Goal: Task Accomplishment & Management: Manage account settings

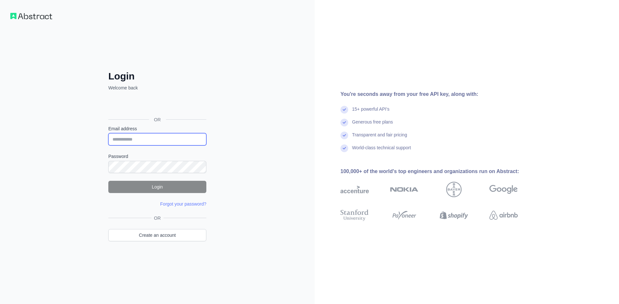
type input "**********"
click at [165, 186] on button "Login" at bounding box center [157, 187] width 98 height 12
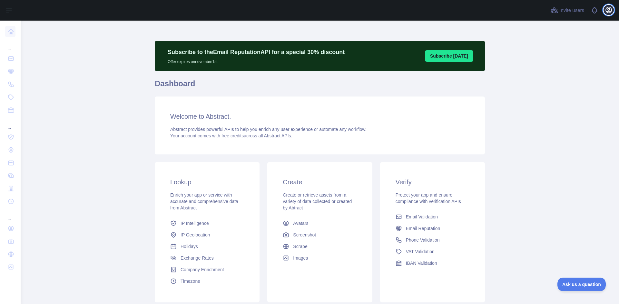
click at [608, 13] on icon "button" at bounding box center [608, 10] width 6 height 6
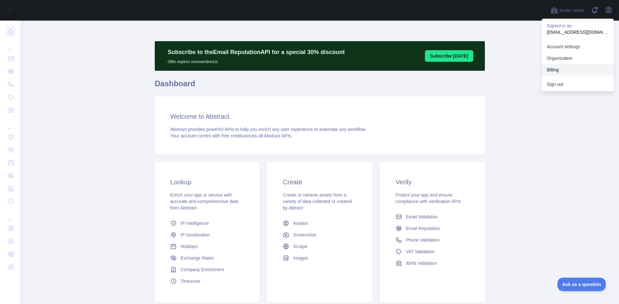
click at [549, 69] on button "Billing" at bounding box center [577, 70] width 72 height 12
